Goal: Task Accomplishment & Management: Manage account settings

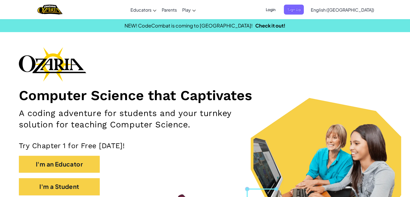
click at [279, 11] on span "Login" at bounding box center [271, 10] width 16 height 10
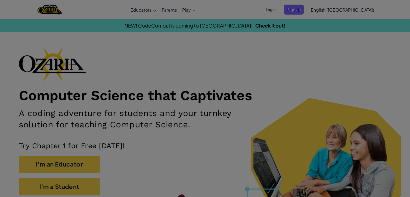
type input "31mbhenk"
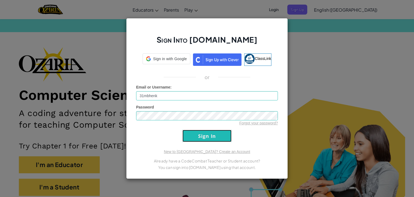
click at [190, 133] on input "Sign In" at bounding box center [207, 136] width 49 height 12
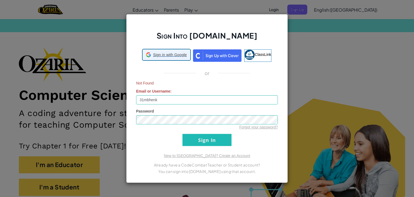
click at [166, 56] on span "Sign in with Google" at bounding box center [170, 54] width 34 height 5
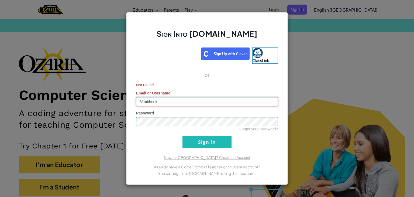
click at [164, 105] on input "31mbhenk" at bounding box center [207, 101] width 142 height 9
